Goal: Use online tool/utility: Use online tool/utility

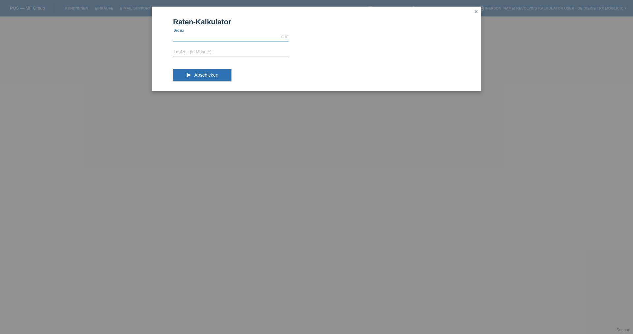
click at [214, 37] on input "text" at bounding box center [230, 37] width 115 height 8
type input "999.00"
click at [209, 54] on input "text" at bounding box center [230, 52] width 115 height 8
type input "5"
click at [216, 74] on span "Abschicken" at bounding box center [206, 74] width 24 height 5
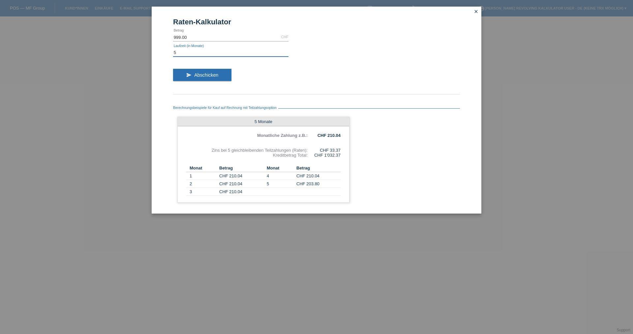
click at [184, 53] on input "5" at bounding box center [230, 52] width 115 height 8
type input "2"
click at [222, 73] on button "send Abschicken" at bounding box center [202, 75] width 58 height 13
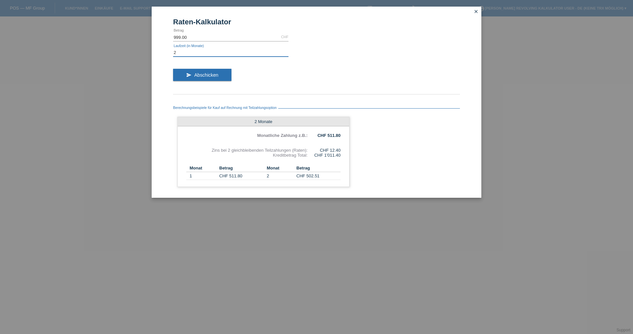
click at [195, 53] on input "2" at bounding box center [230, 52] width 115 height 8
type input "10"
click at [219, 74] on button "send Abschicken" at bounding box center [202, 75] width 58 height 13
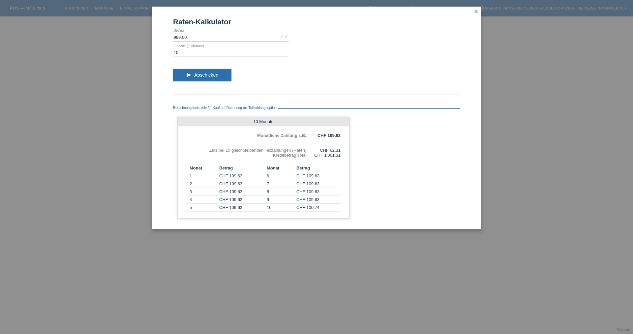
click at [475, 12] on icon "close" at bounding box center [475, 11] width 5 height 5
